Goal: Book appointment/travel/reservation

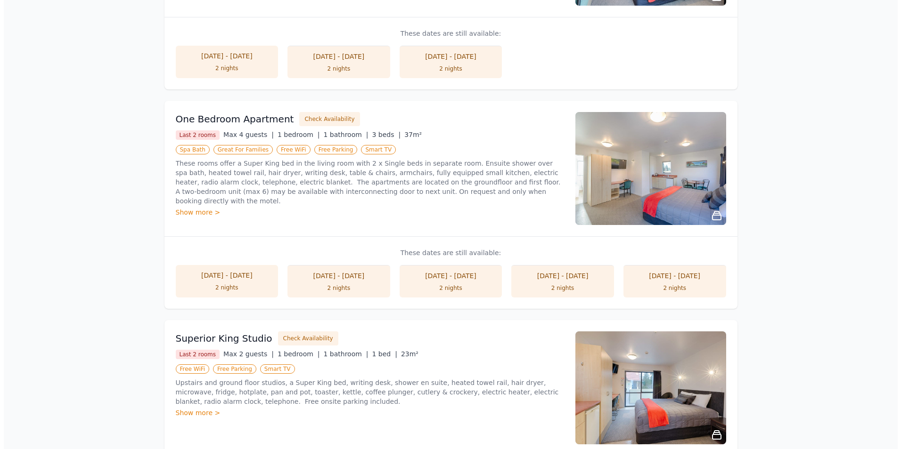
scroll to position [141, 0]
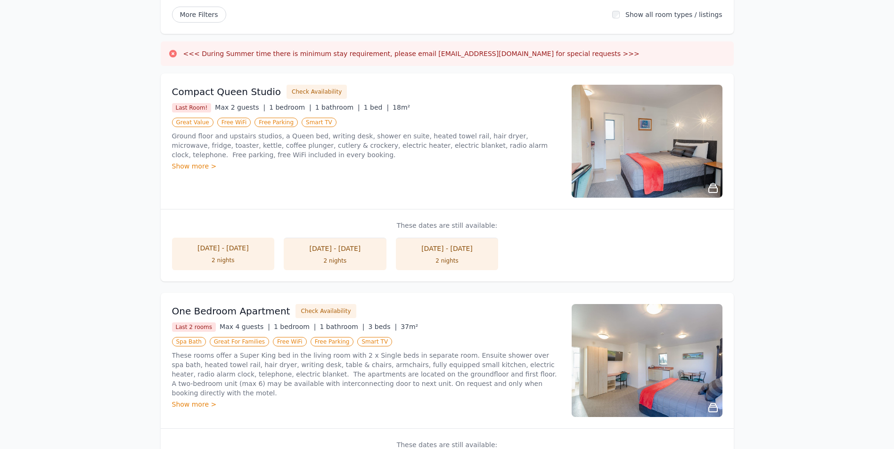
click at [193, 166] on div "Show more >" at bounding box center [366, 166] width 388 height 9
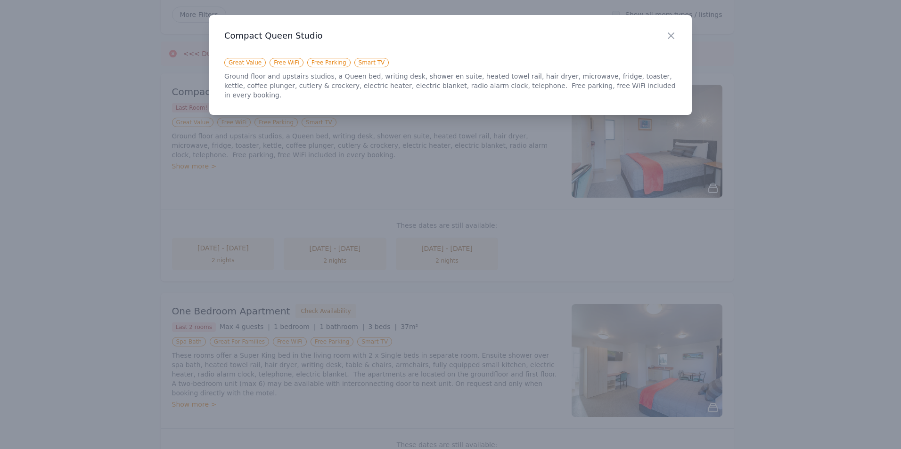
click at [676, 41] on div "Close" at bounding box center [678, 30] width 26 height 30
click at [673, 36] on icon "button" at bounding box center [670, 35] width 11 height 11
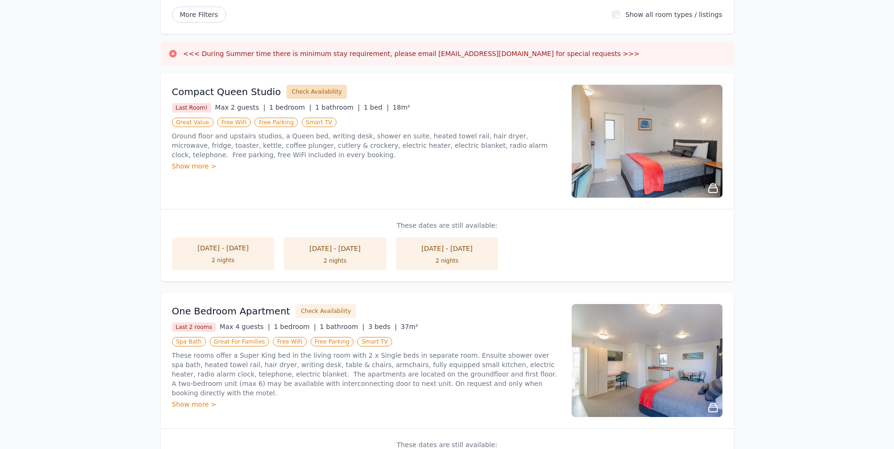
click at [314, 93] on button "Check Availability" at bounding box center [316, 92] width 60 height 14
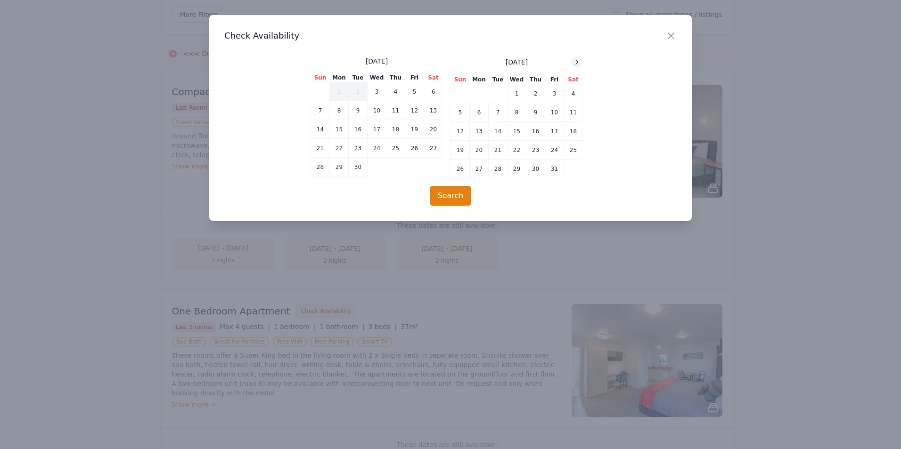
click at [577, 61] on icon at bounding box center [577, 62] width 2 height 4
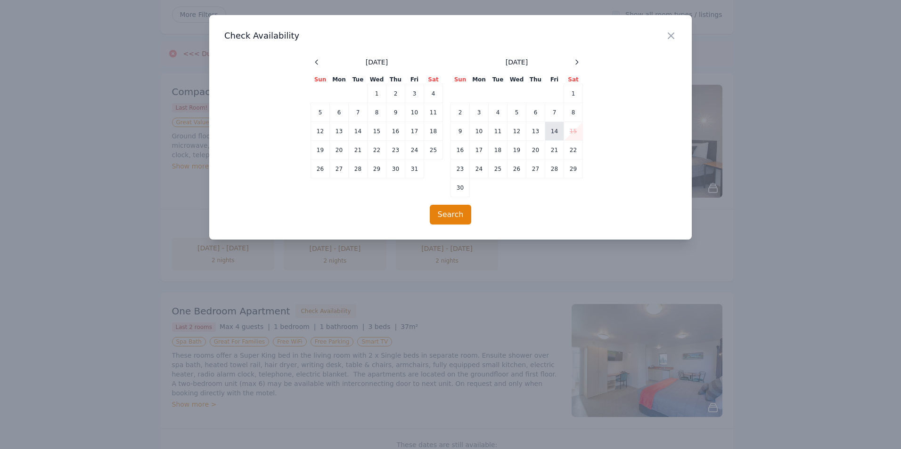
click at [552, 133] on td "14" at bounding box center [554, 131] width 19 height 19
click at [573, 131] on td "15" at bounding box center [573, 131] width 19 height 19
click at [448, 219] on button "Search" at bounding box center [451, 215] width 42 height 20
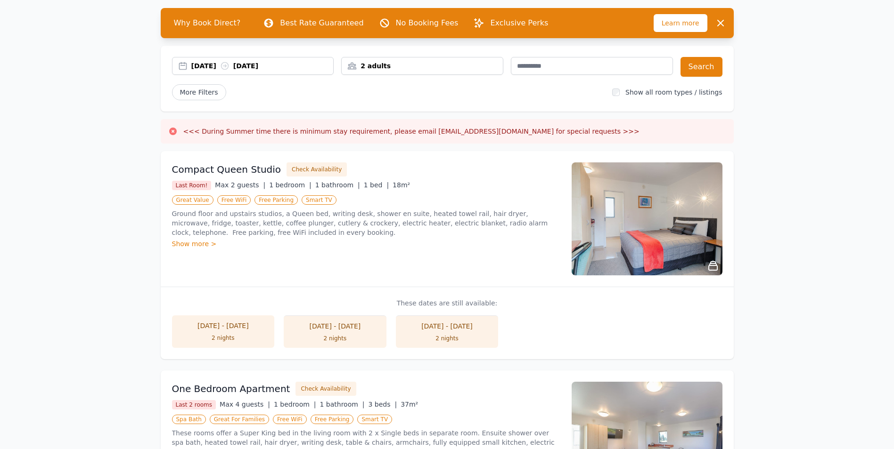
scroll to position [47, 0]
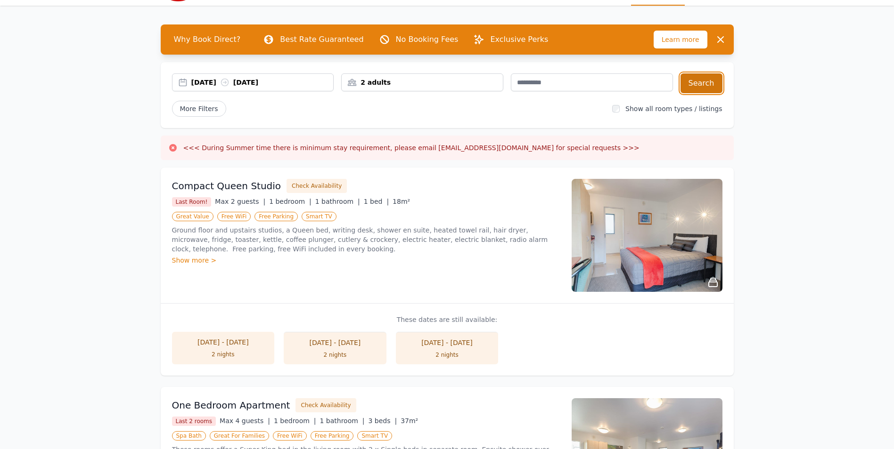
click at [697, 79] on button "Search" at bounding box center [701, 83] width 42 height 20
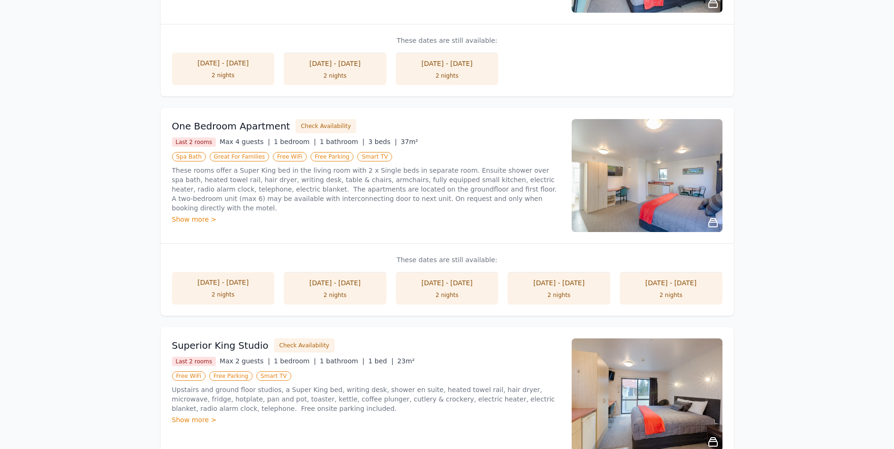
scroll to position [330, 0]
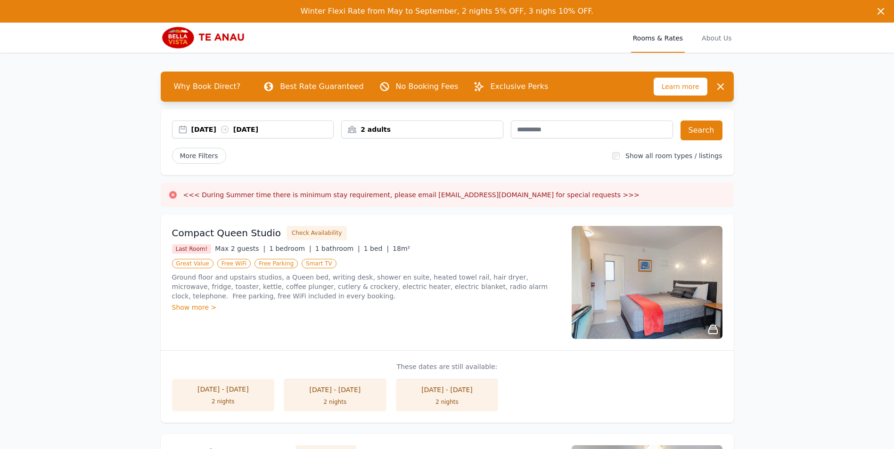
click at [172, 196] on icon at bounding box center [172, 194] width 9 height 9
